Goal: Transaction & Acquisition: Purchase product/service

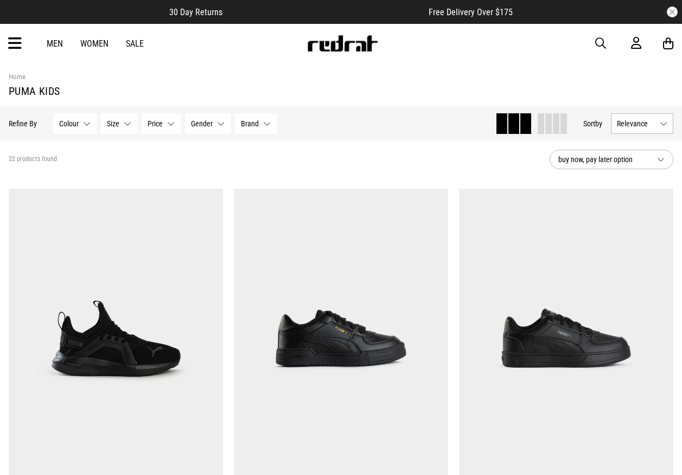
click at [597, 41] on span "button" at bounding box center [600, 43] width 11 height 13
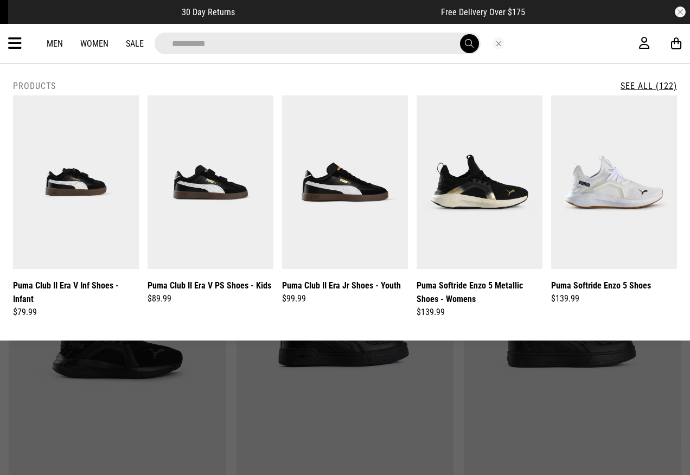
type input "**********"
click at [460, 34] on button "submit" at bounding box center [469, 43] width 19 height 19
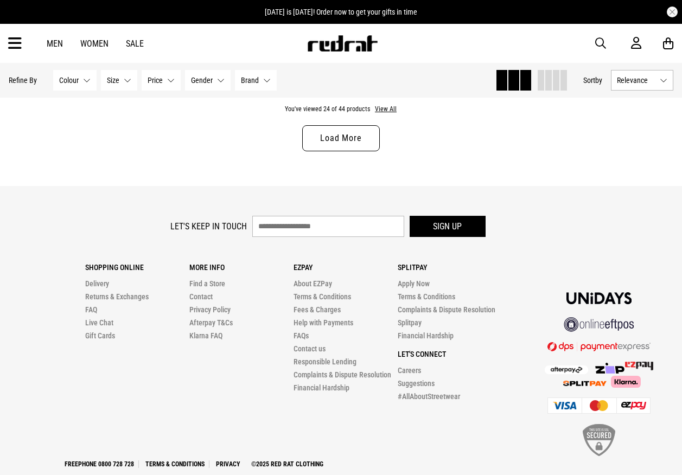
click at [346, 143] on link "Load More" at bounding box center [340, 138] width 77 height 26
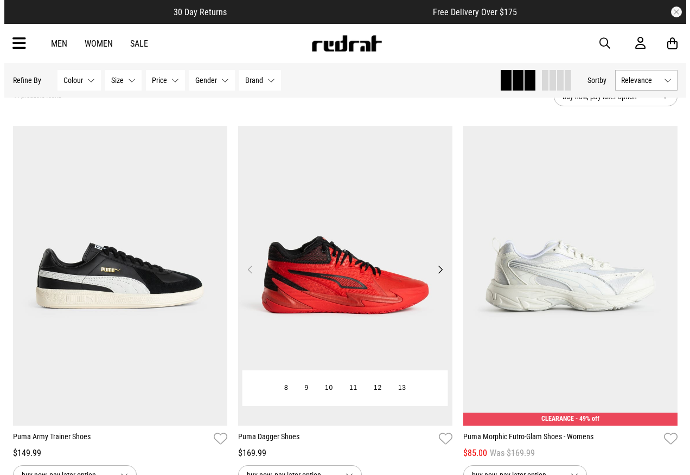
scroll to position [166, 0]
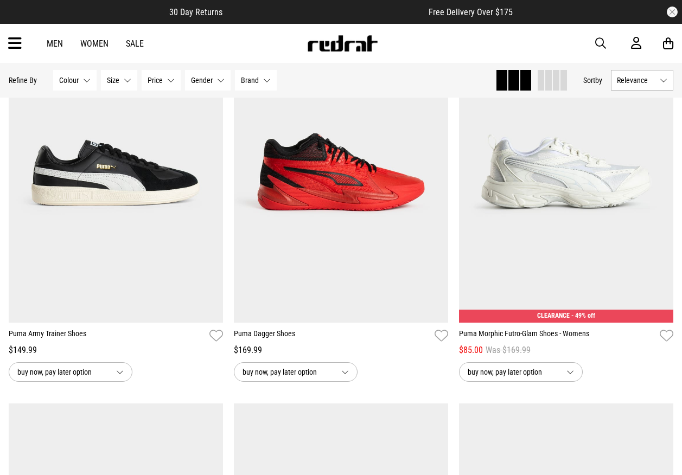
click at [598, 42] on span "button" at bounding box center [600, 43] width 11 height 13
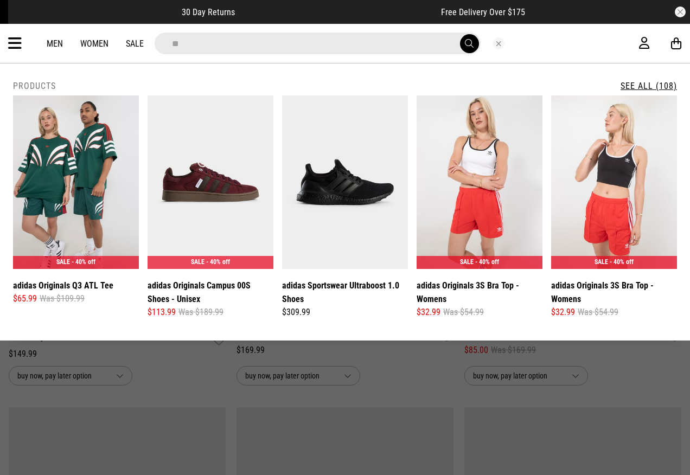
type input "**********"
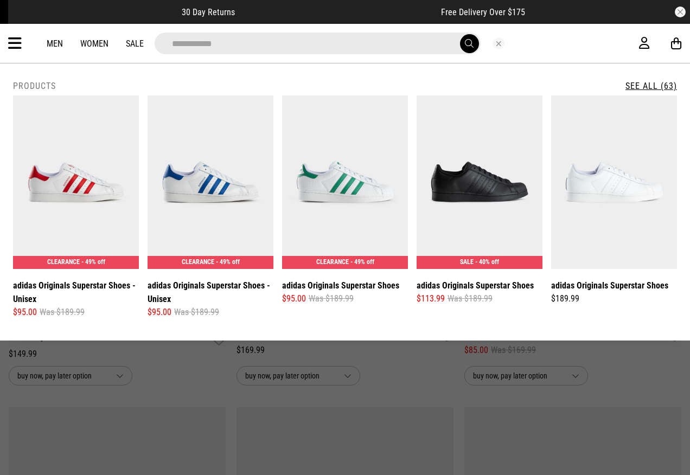
click at [469, 49] on button "submit" at bounding box center [469, 43] width 19 height 19
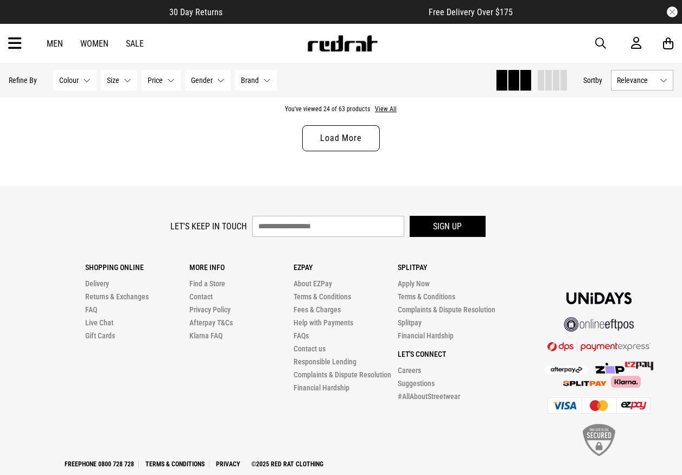
click at [346, 145] on link "Load More" at bounding box center [340, 138] width 77 height 26
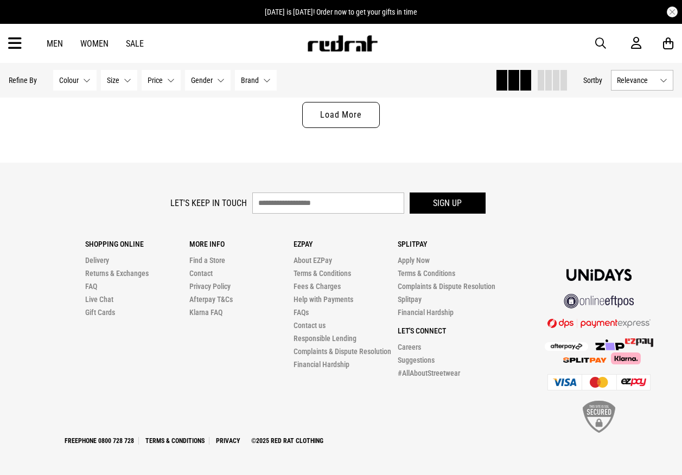
click at [340, 121] on link "Load More" at bounding box center [340, 115] width 77 height 26
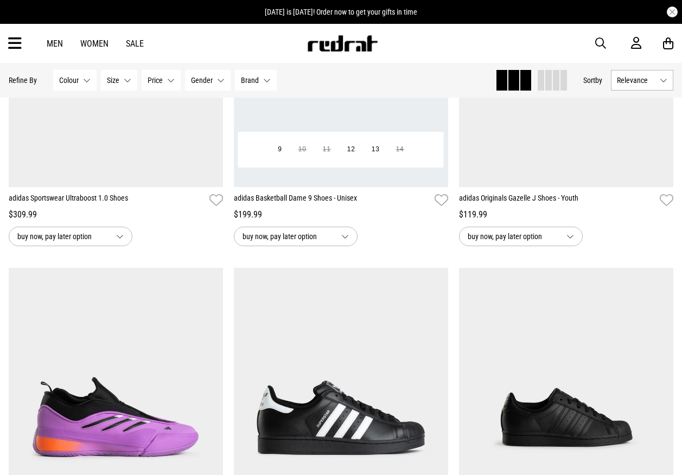
scroll to position [2032, 0]
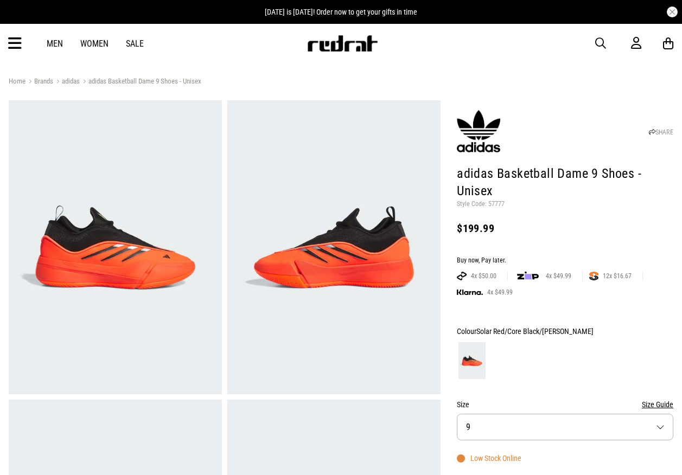
click at [162, 212] on img at bounding box center [115, 247] width 213 height 294
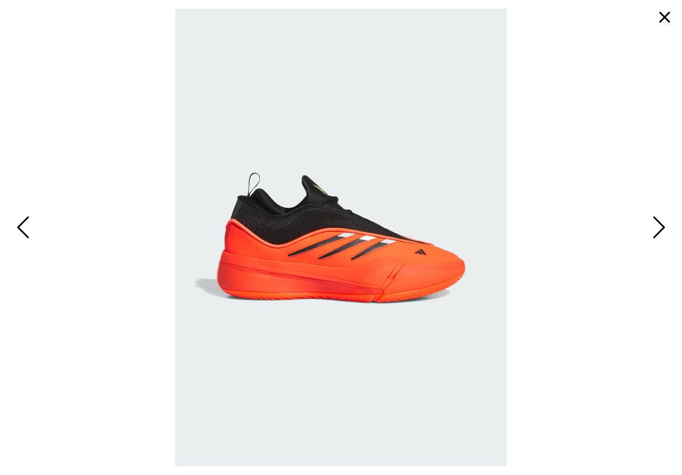
click at [666, 19] on button "button" at bounding box center [664, 17] width 26 height 26
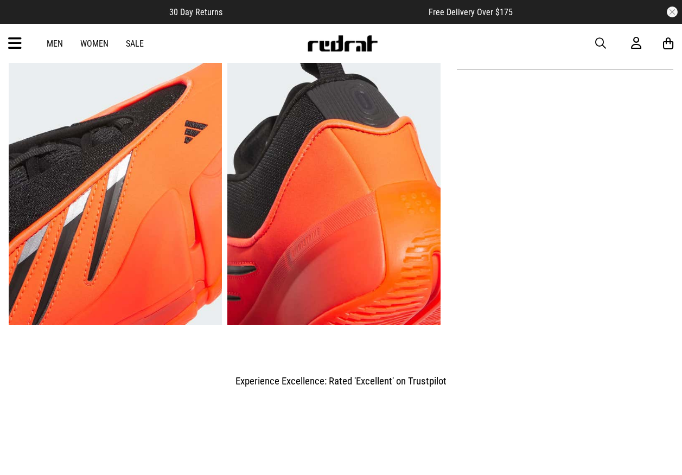
scroll to position [759, 0]
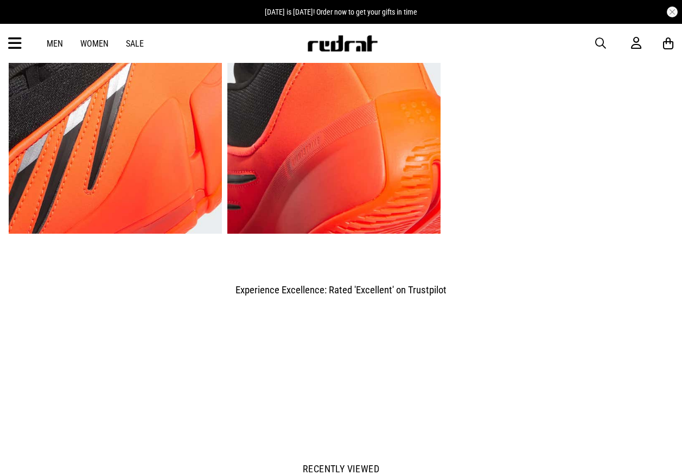
click at [598, 40] on span "button" at bounding box center [600, 43] width 11 height 13
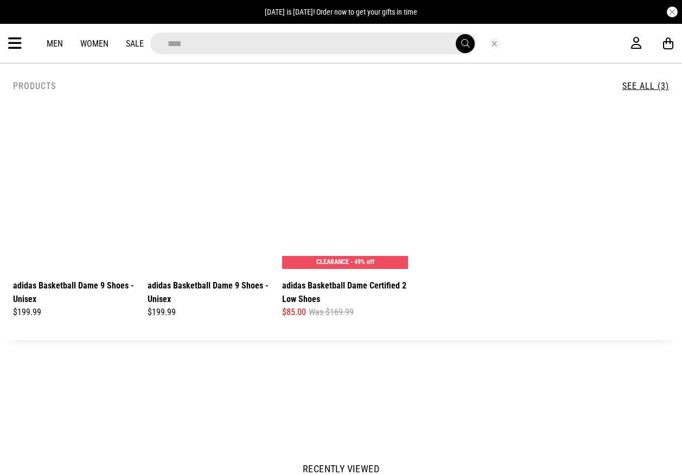
scroll to position [767, 0]
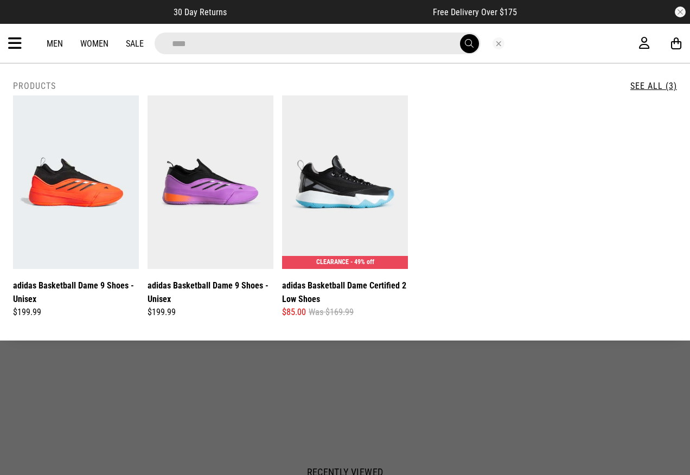
type input "****"
click at [476, 422] on div at bounding box center [345, 328] width 690 height 2190
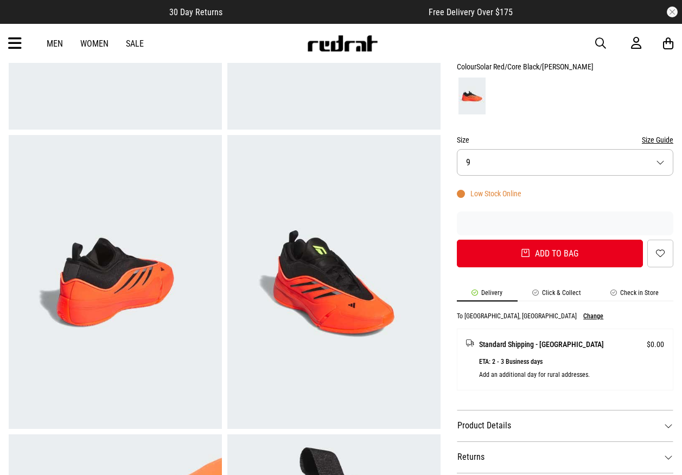
scroll to position [116, 0]
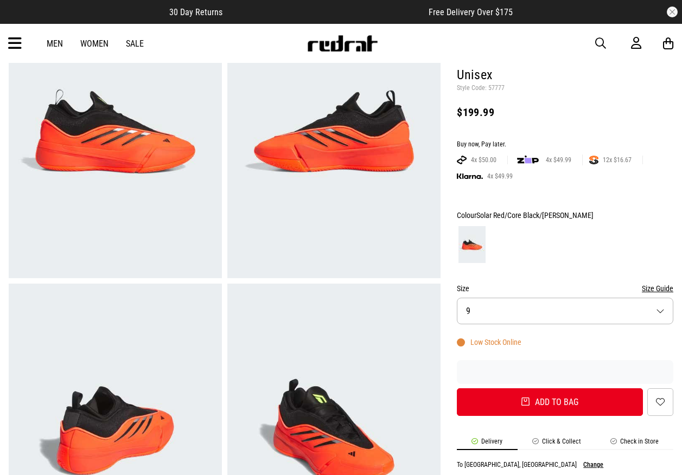
click at [479, 303] on button "Size 9" at bounding box center [565, 311] width 216 height 27
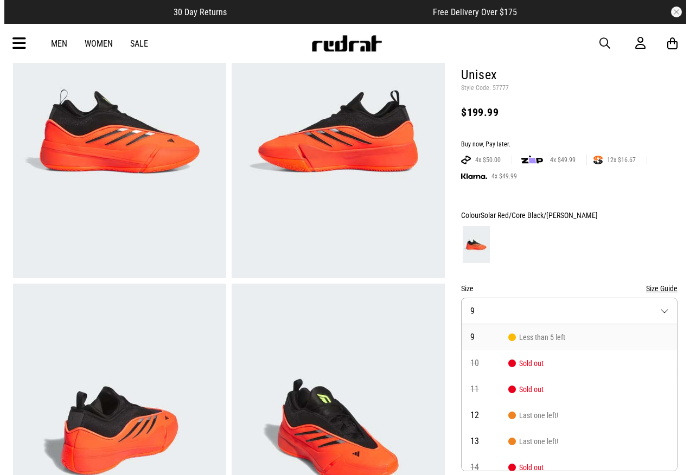
scroll to position [10, 0]
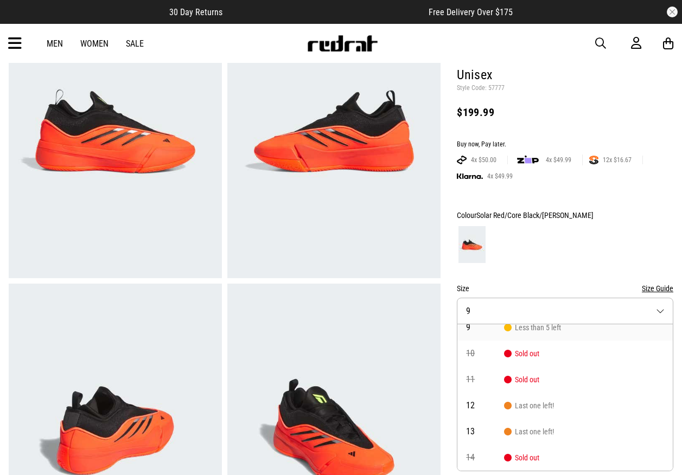
drag, startPoint x: 509, startPoint y: 314, endPoint x: 507, endPoint y: 305, distance: 8.6
click at [509, 314] on button "Size 9" at bounding box center [565, 311] width 216 height 27
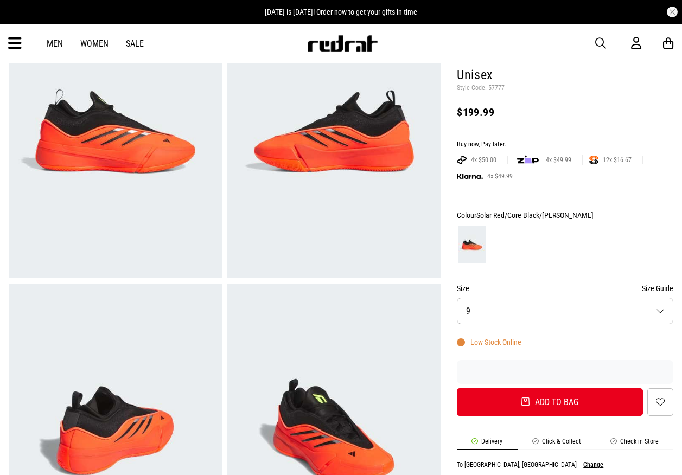
click at [603, 37] on span "button" at bounding box center [600, 43] width 11 height 13
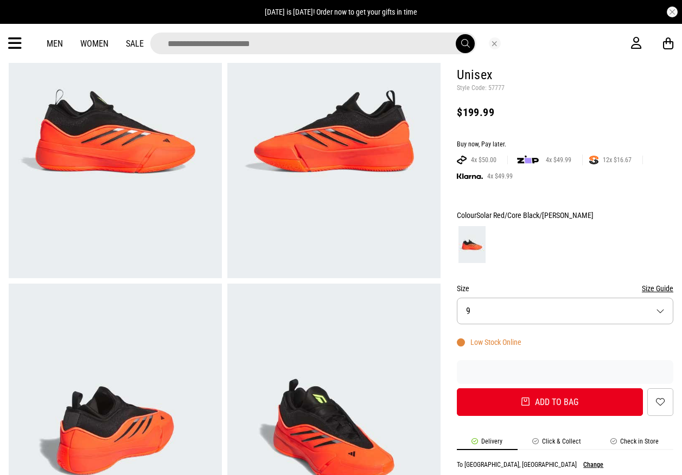
click at [331, 49] on input "search" at bounding box center [313, 44] width 326 height 22
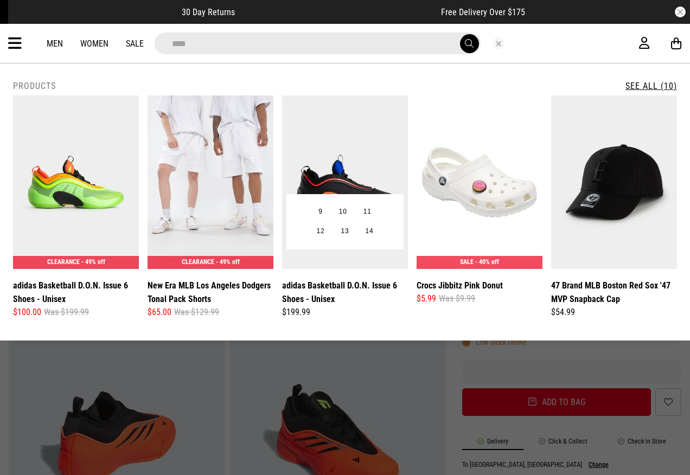
type input "****"
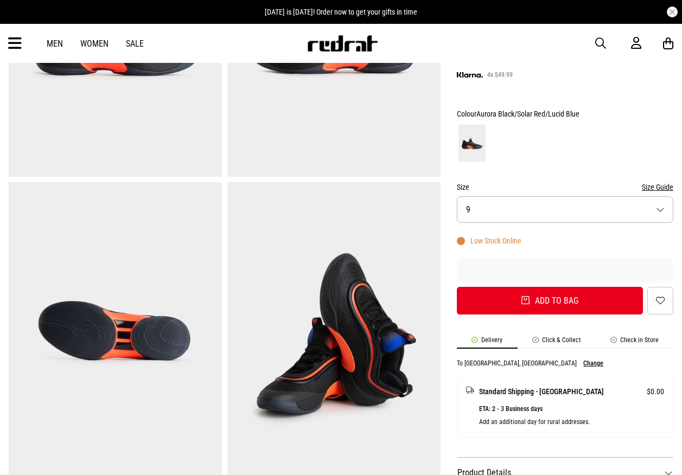
click at [481, 203] on button "Size 9" at bounding box center [565, 209] width 216 height 27
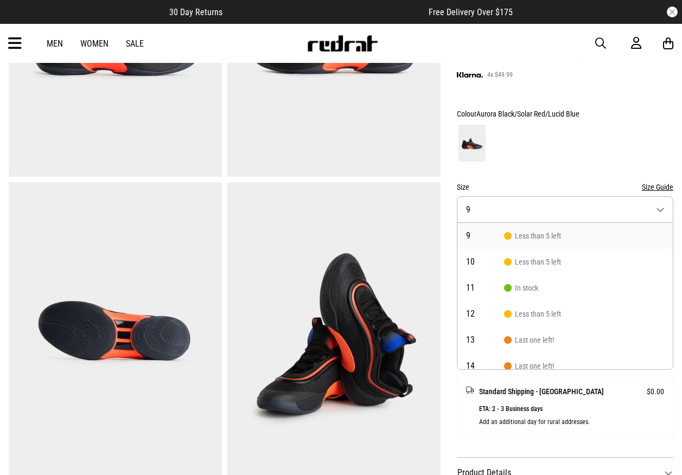
drag, startPoint x: 511, startPoint y: 212, endPoint x: 511, endPoint y: 200, distance: 11.9
click at [511, 212] on button "Size 9" at bounding box center [565, 209] width 216 height 27
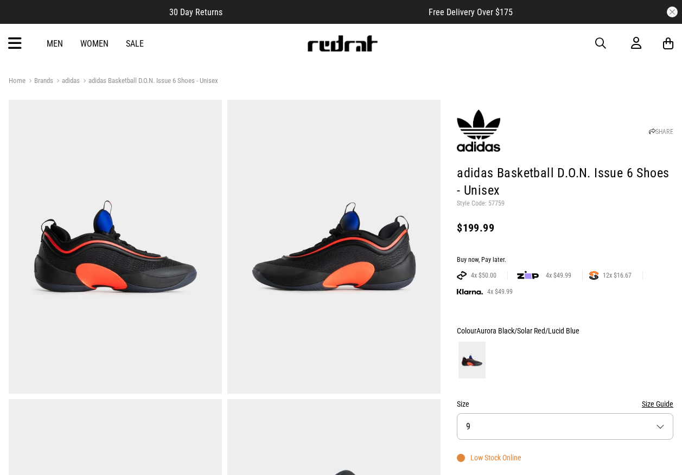
click at [602, 44] on span "button" at bounding box center [600, 43] width 11 height 13
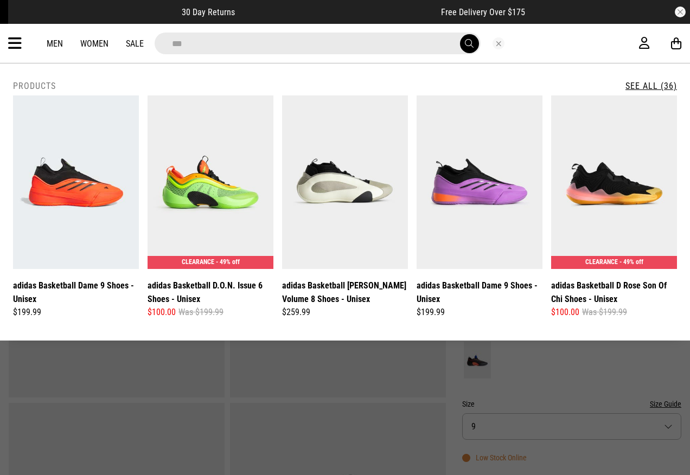
type input "**********"
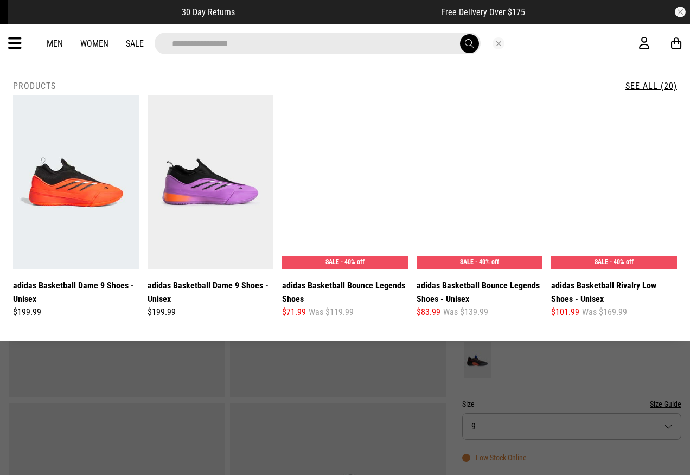
click at [460, 34] on button "submit" at bounding box center [469, 43] width 19 height 19
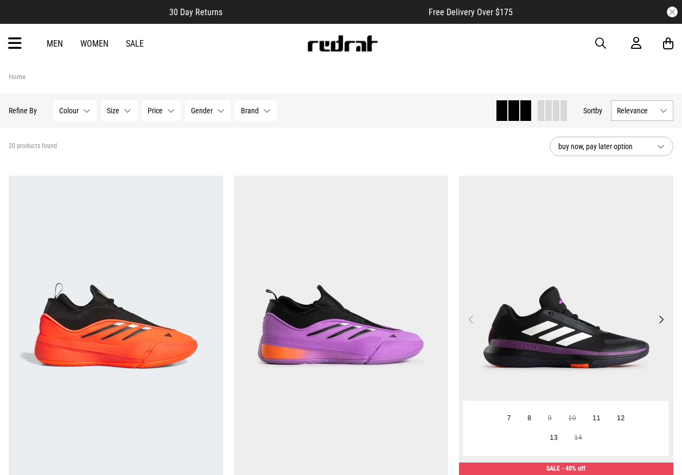
scroll to position [108, 0]
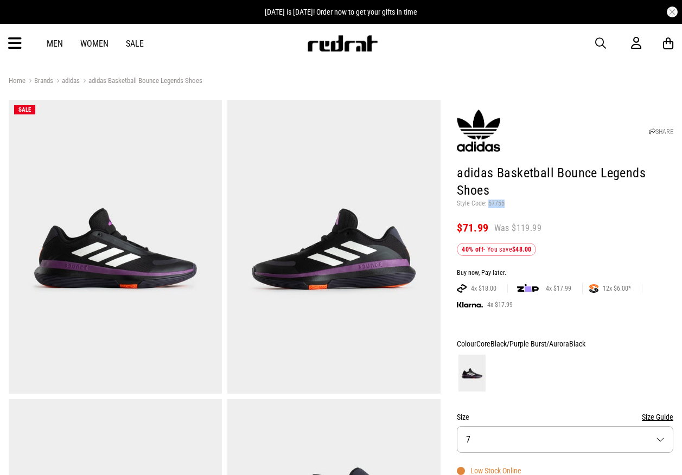
click at [489, 204] on p "Style Code: 57755" at bounding box center [565, 204] width 216 height 9
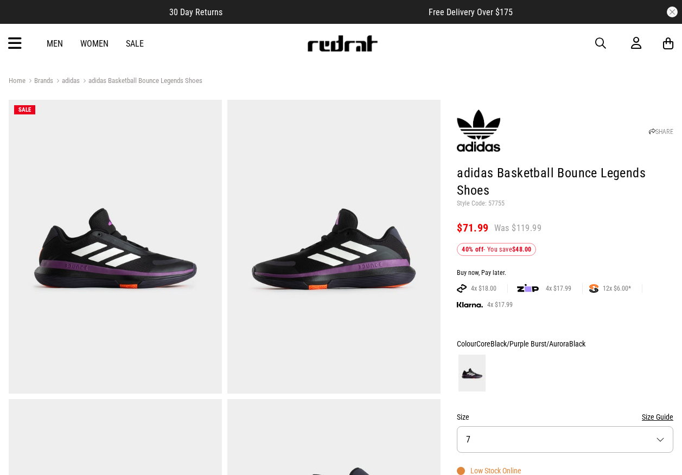
click at [540, 197] on h1 "adidas Basketball Bounce Legends Shoes" at bounding box center [565, 182] width 216 height 35
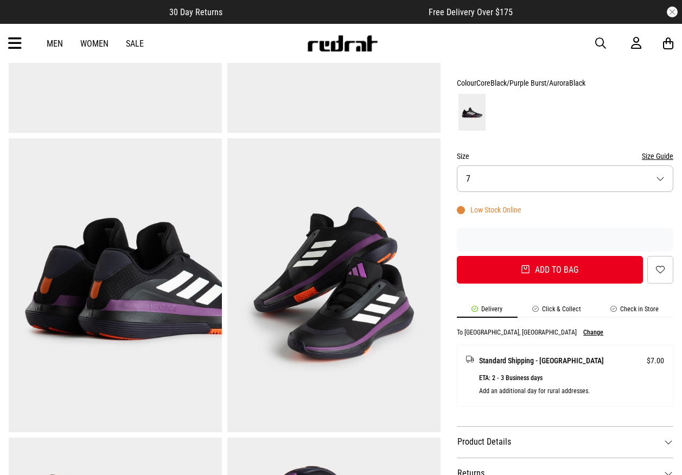
scroll to position [163, 0]
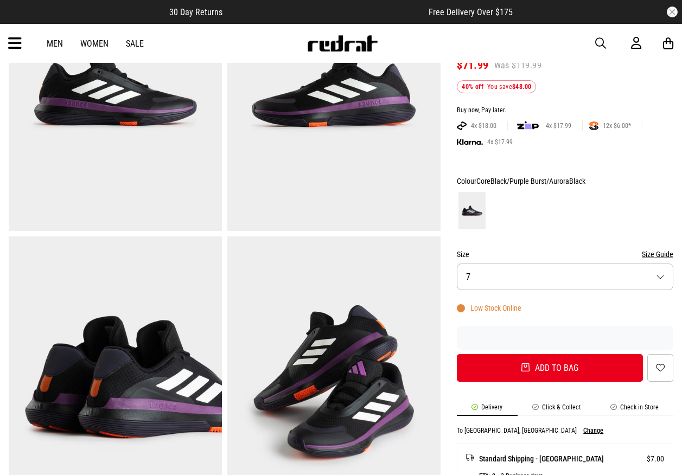
click at [574, 270] on button "Size 7" at bounding box center [565, 277] width 216 height 27
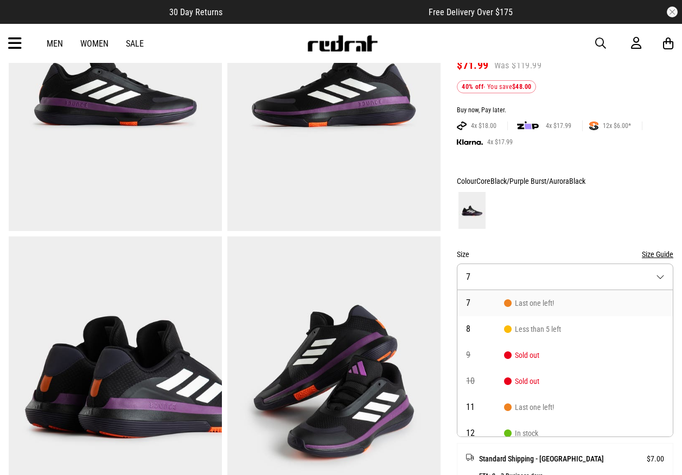
click at [574, 270] on button "Size 7" at bounding box center [565, 277] width 216 height 27
